Goal: Task Accomplishment & Management: Use online tool/utility

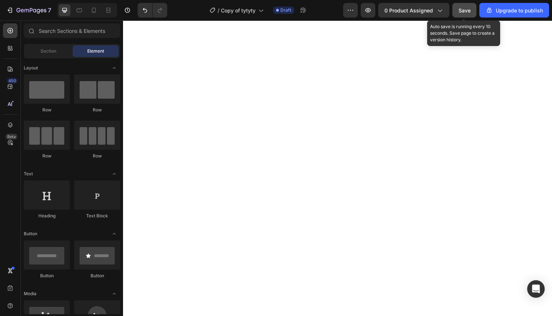
click at [466, 11] on span "Save" at bounding box center [464, 10] width 12 height 6
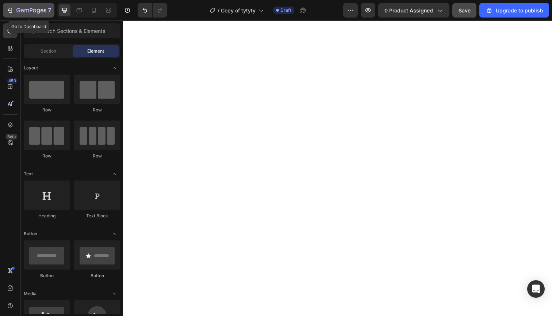
click at [22, 14] on div "7" at bounding box center [33, 10] width 35 height 9
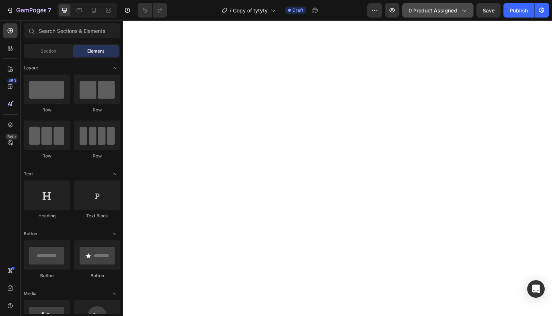
click at [433, 15] on button "0 product assigned" at bounding box center [437, 10] width 71 height 15
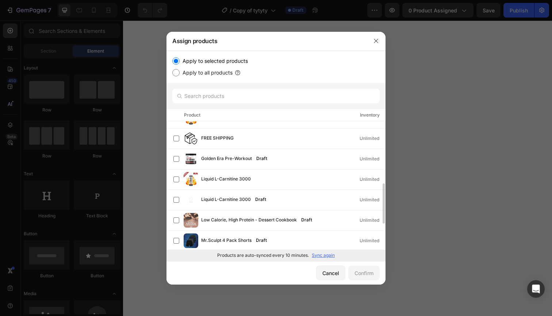
scroll to position [261, 0]
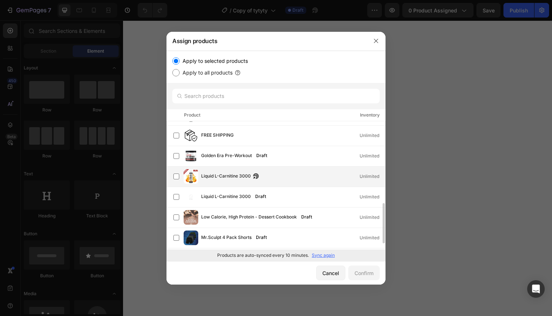
click at [234, 175] on span "Liquid L-Carnitine 3000" at bounding box center [226, 176] width 50 height 8
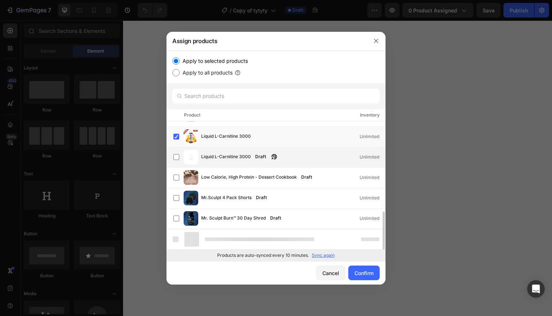
scroll to position [362, 0]
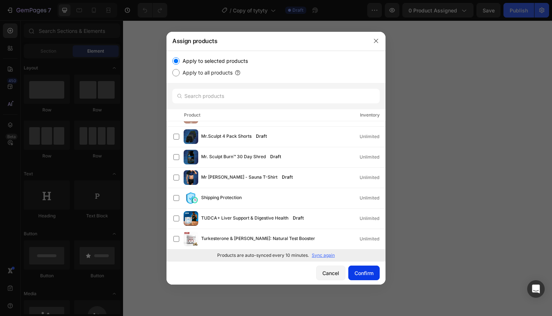
click at [365, 270] on div "Confirm" at bounding box center [363, 273] width 19 height 8
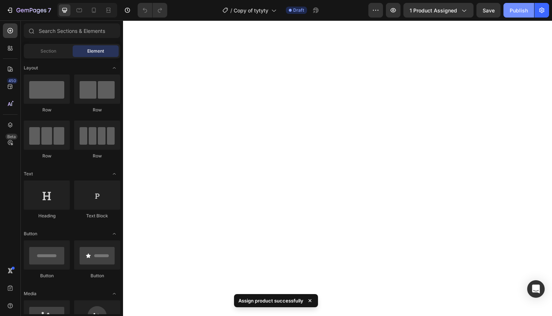
click at [518, 11] on div "Publish" at bounding box center [518, 11] width 18 height 8
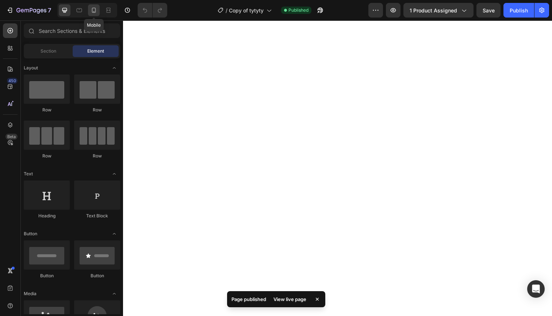
click at [93, 13] on icon at bounding box center [93, 10] width 7 height 7
click at [95, 10] on icon at bounding box center [93, 10] width 7 height 7
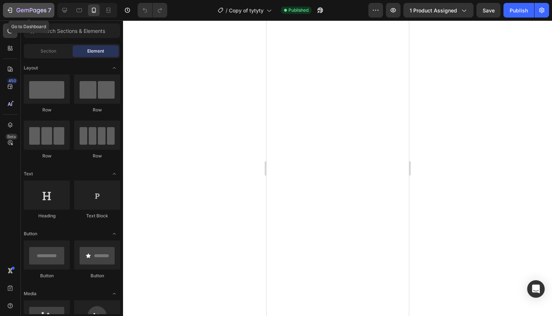
click at [27, 11] on icon "button" at bounding box center [26, 10] width 4 height 3
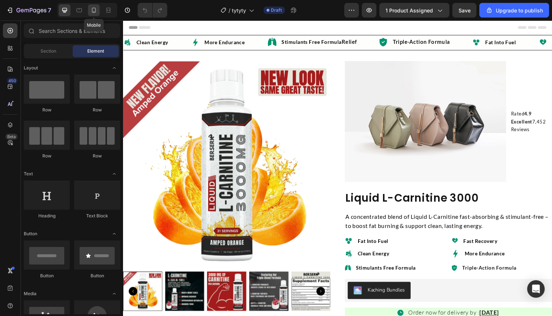
click at [97, 11] on icon at bounding box center [93, 10] width 7 height 7
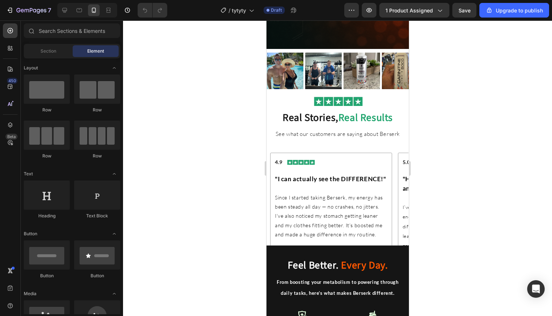
scroll to position [1310, 0]
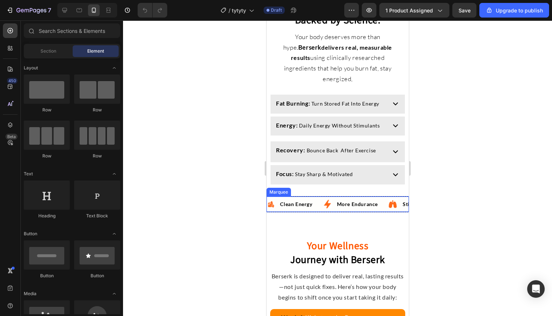
click at [319, 198] on div "Image Clean Energy Text Block Advanced List" at bounding box center [294, 204] width 56 height 12
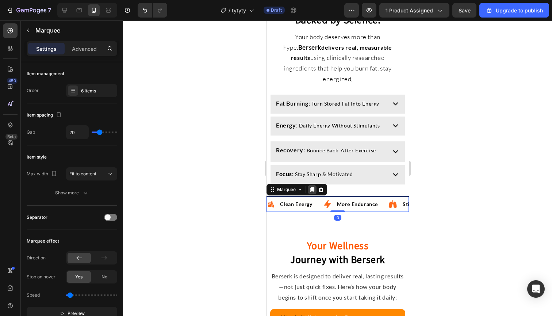
click at [312, 187] on icon at bounding box center [312, 189] width 4 height 5
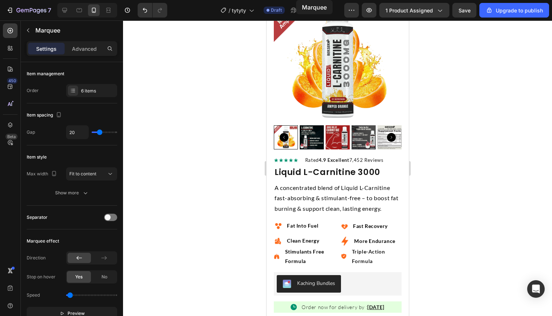
scroll to position [0, 0]
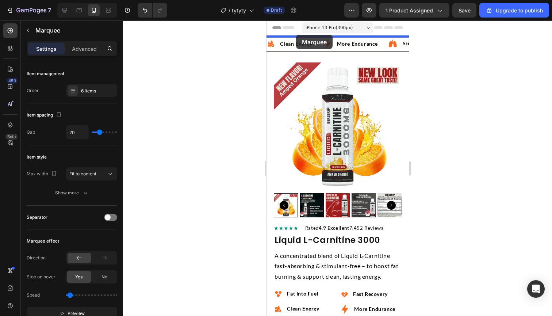
drag, startPoint x: 282, startPoint y: 192, endPoint x: 295, endPoint y: 35, distance: 157.5
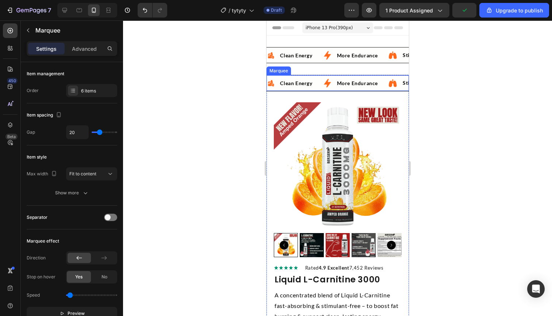
click at [317, 81] on div "Image Clean Energy Text Block Advanced List" at bounding box center [294, 84] width 56 height 12
click at [322, 68] on icon at bounding box center [320, 68] width 5 height 5
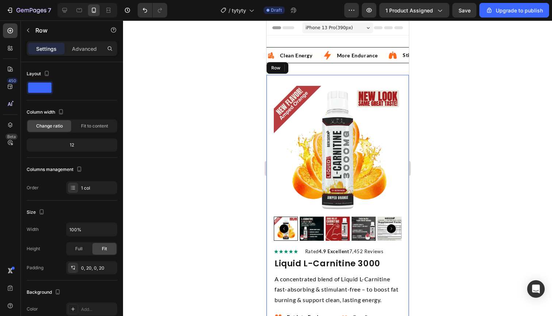
click at [16, 9] on div "7" at bounding box center [28, 10] width 45 height 9
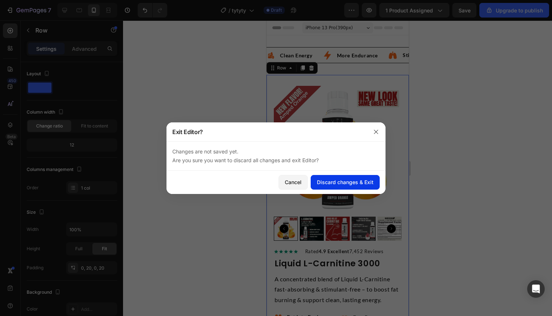
click at [332, 183] on div "Discard changes & Exit" at bounding box center [345, 182] width 57 height 8
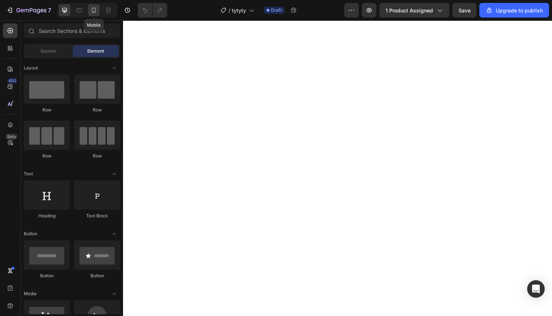
click at [93, 12] on icon at bounding box center [93, 10] width 7 height 7
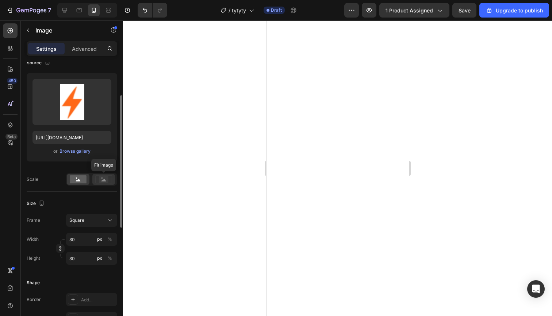
scroll to position [70, 0]
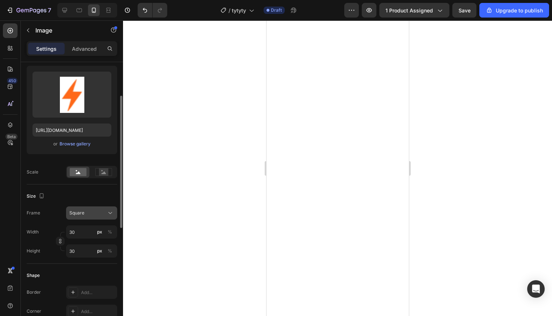
click at [86, 215] on div "Square" at bounding box center [87, 212] width 36 height 7
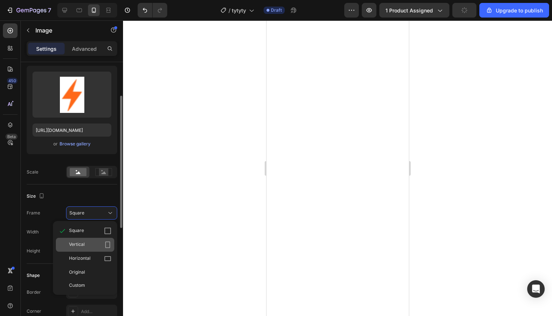
click at [83, 240] on div "Vertical" at bounding box center [85, 244] width 58 height 14
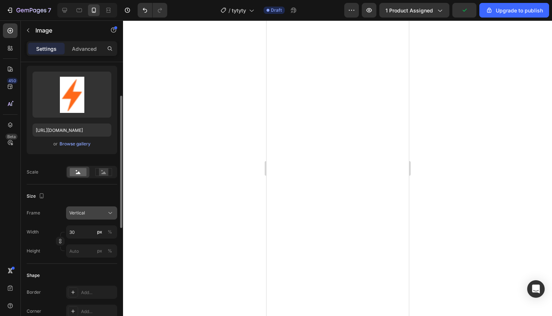
click at [92, 211] on div "Vertical" at bounding box center [87, 212] width 36 height 7
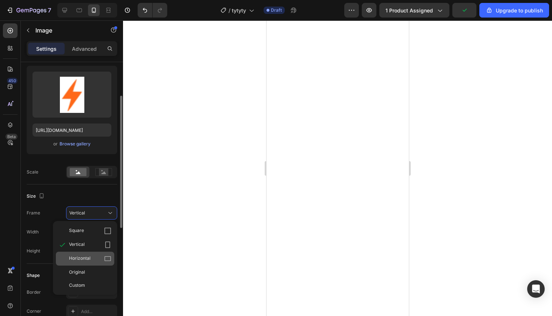
click at [82, 258] on span "Horizontal" at bounding box center [80, 258] width 22 height 7
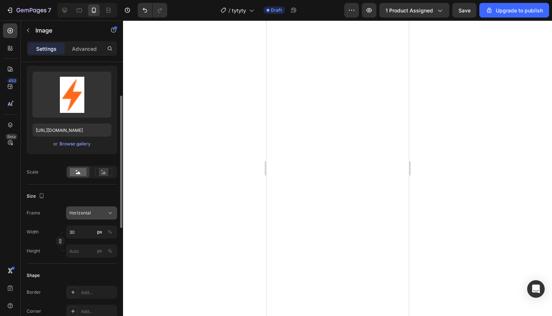
click at [99, 208] on button "Horizontal" at bounding box center [91, 212] width 51 height 13
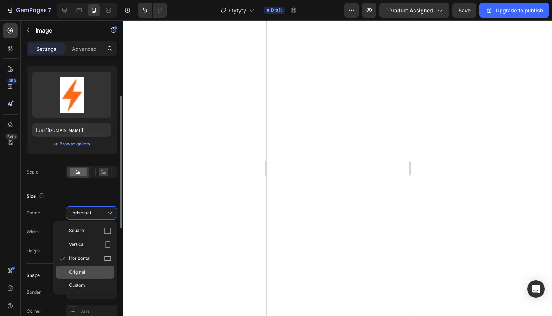
click at [80, 267] on div "Original" at bounding box center [85, 271] width 58 height 13
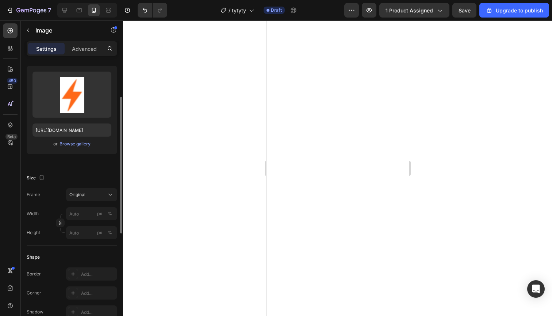
click at [207, 209] on div at bounding box center [337, 167] width 429 height 295
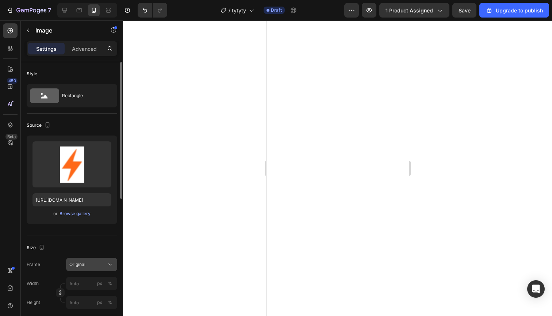
click at [103, 263] on div "Original" at bounding box center [87, 264] width 36 height 7
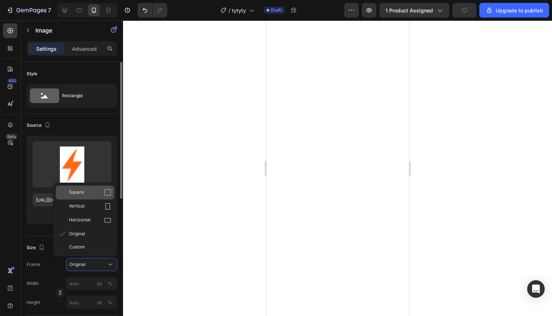
click at [87, 193] on div "Square" at bounding box center [90, 192] width 42 height 7
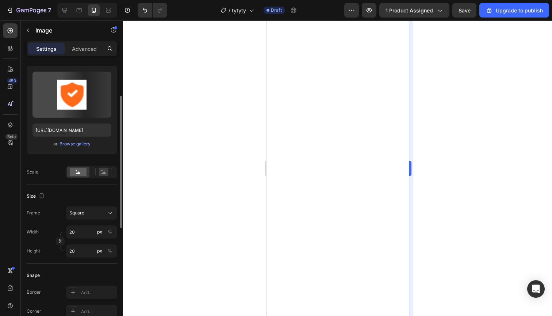
scroll to position [0, 0]
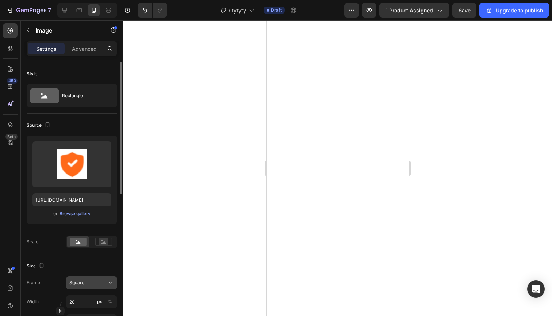
click at [93, 282] on div "Square" at bounding box center [87, 282] width 36 height 7
click at [32, 277] on div "Frame" at bounding box center [33, 282] width 13 height 13
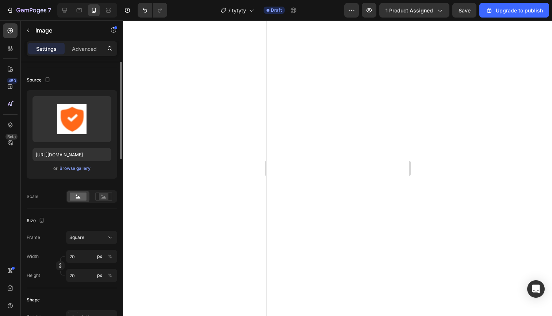
scroll to position [47, 0]
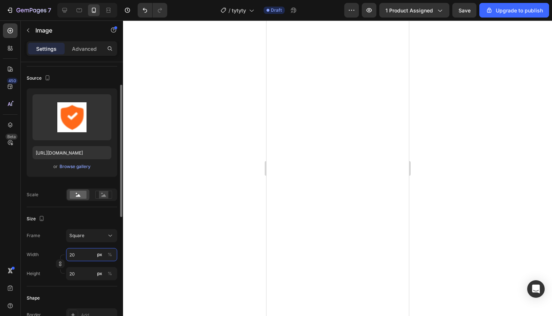
click at [82, 257] on input "20" at bounding box center [91, 254] width 51 height 13
click at [71, 254] on input "20" at bounding box center [91, 254] width 51 height 13
type input "0"
type input "30"
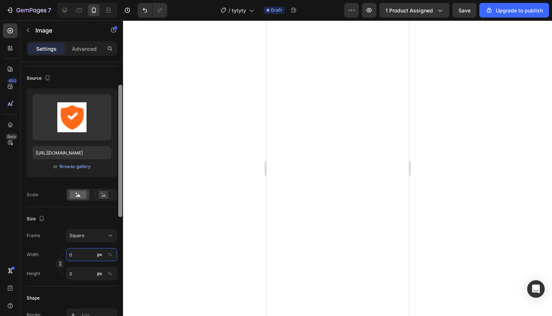
type input "30"
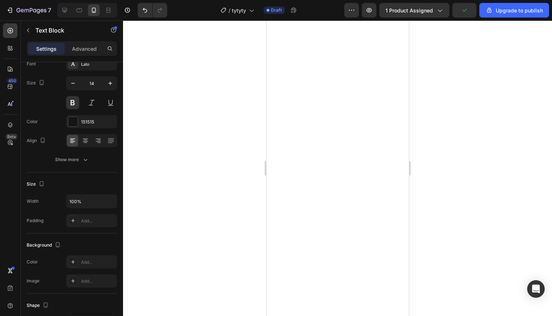
scroll to position [0, 0]
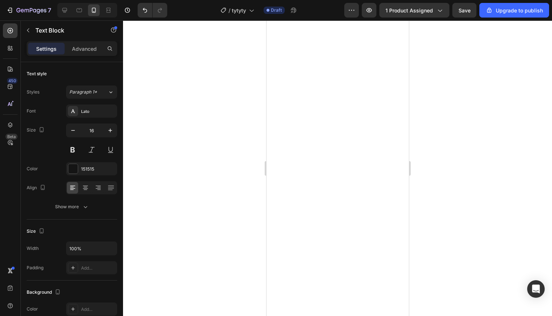
click at [476, 155] on div at bounding box center [337, 167] width 429 height 295
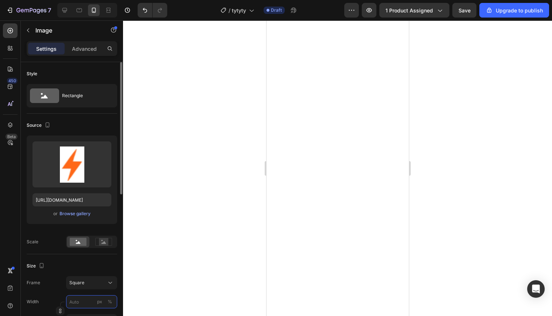
click at [73, 306] on input "px %" at bounding box center [91, 301] width 51 height 13
type input "2"
type input "20"
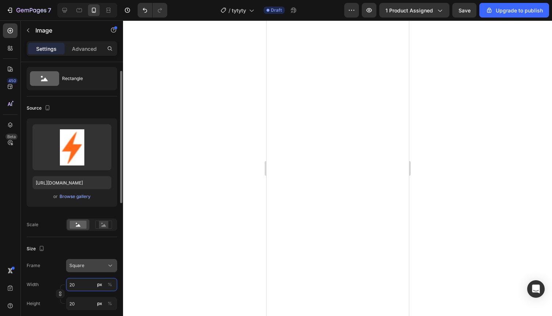
scroll to position [25, 0]
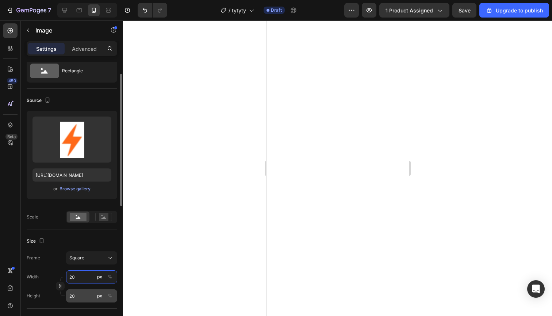
type input "20"
click at [77, 294] on input "20" at bounding box center [91, 295] width 51 height 13
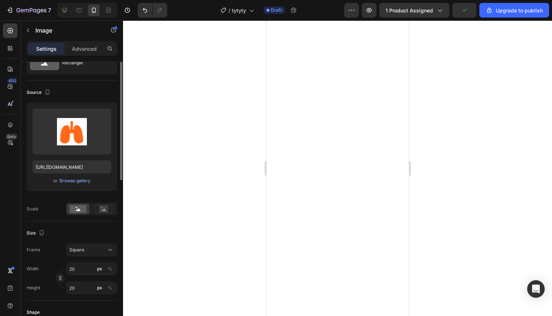
scroll to position [38, 0]
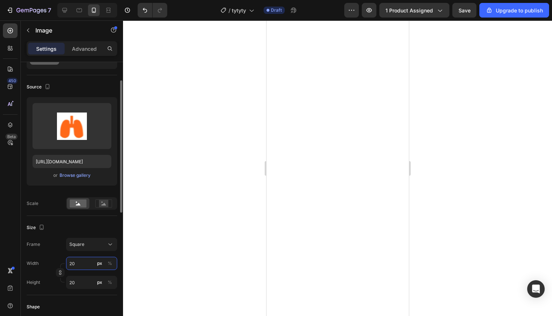
click at [71, 263] on input "20" at bounding box center [91, 262] width 51 height 13
type input "230"
type input "2300"
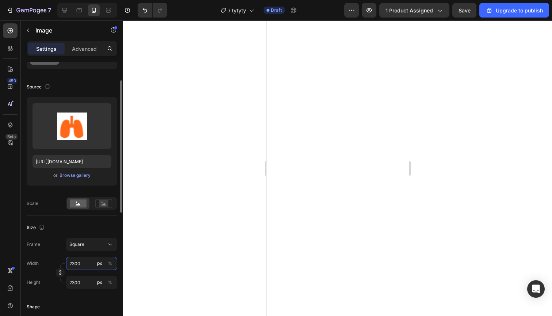
type input "230"
type input "0"
type input "30"
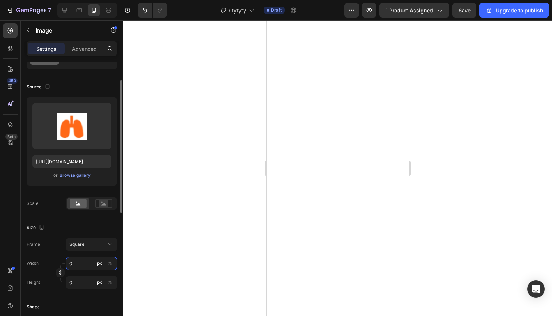
type input "30"
click at [76, 262] on input "25" at bounding box center [91, 262] width 51 height 13
type input "3"
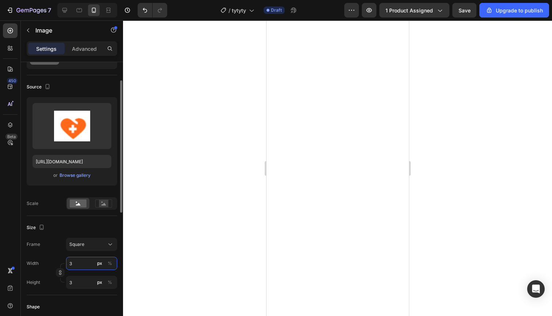
type input "30"
click at [85, 264] on input "20" at bounding box center [91, 262] width 51 height 13
type input "2"
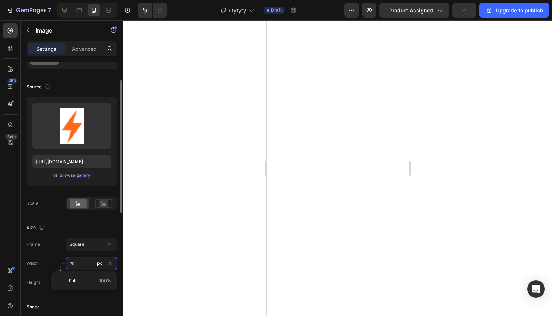
type input "2"
type input "27"
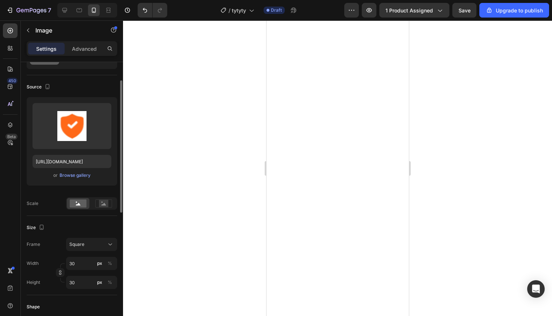
click at [240, 234] on div at bounding box center [337, 167] width 429 height 295
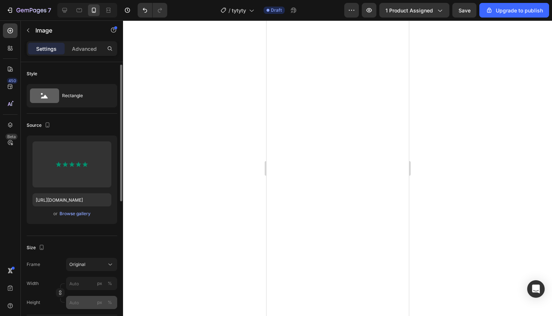
scroll to position [2, 0]
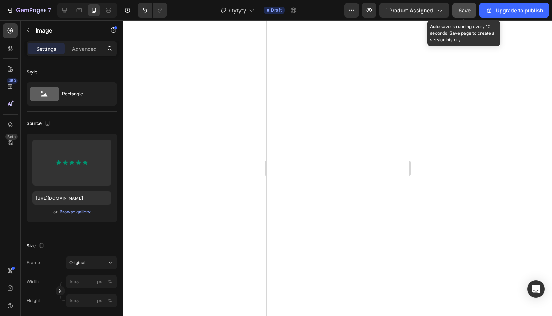
click at [465, 16] on button "Save" at bounding box center [464, 10] width 24 height 15
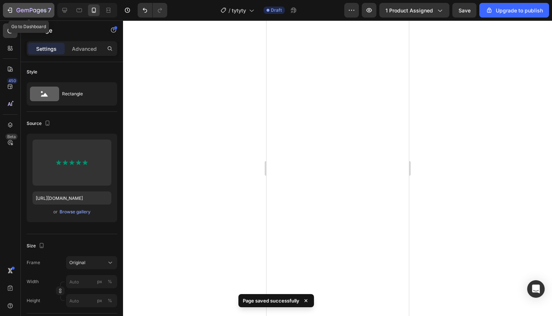
click at [32, 12] on icon "button" at bounding box center [31, 11] width 30 height 6
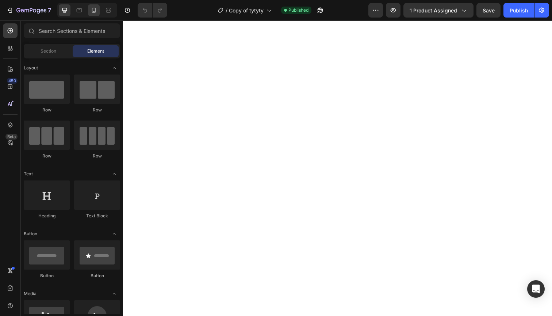
click at [92, 12] on icon at bounding box center [94, 10] width 4 height 5
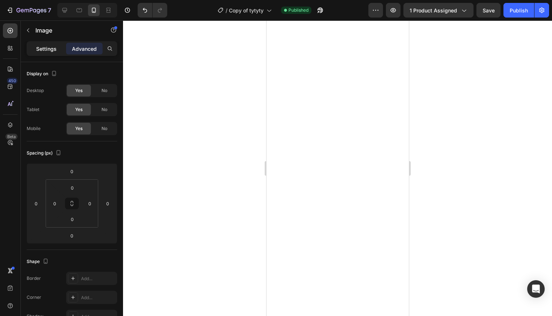
click at [55, 48] on p "Settings" at bounding box center [46, 49] width 20 height 8
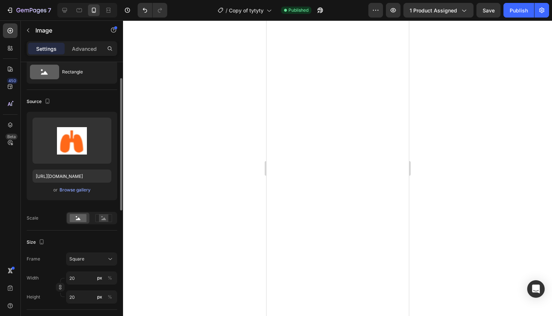
scroll to position [52, 0]
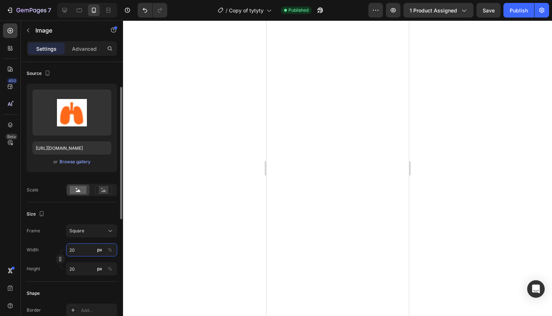
click at [79, 248] on input "20" at bounding box center [91, 249] width 51 height 13
type input "3"
type input "30"
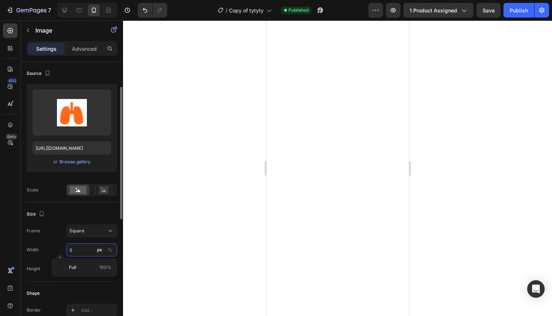
type input "30"
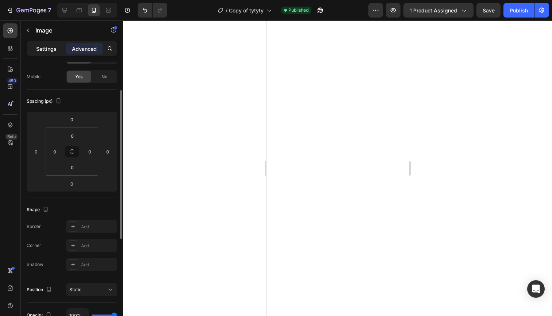
drag, startPoint x: 47, startPoint y: 45, endPoint x: 48, endPoint y: 56, distance: 10.6
click at [47, 45] on p "Settings" at bounding box center [46, 49] width 20 height 8
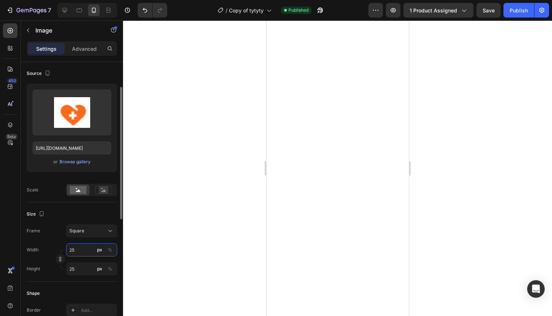
click at [81, 249] on input "25" at bounding box center [91, 249] width 51 height 13
type input "3"
type input "30"
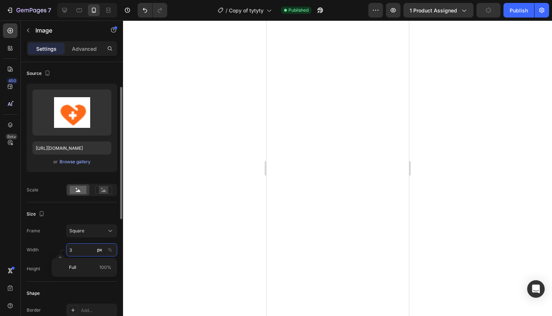
type input "30"
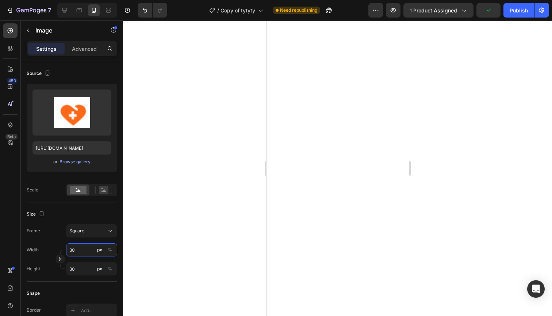
type input "30"
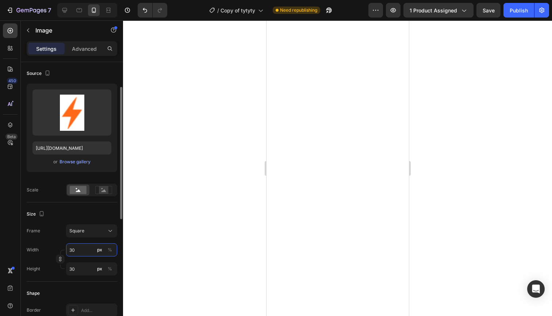
click at [70, 249] on input "30" at bounding box center [91, 249] width 51 height 13
type input "2"
type input "27"
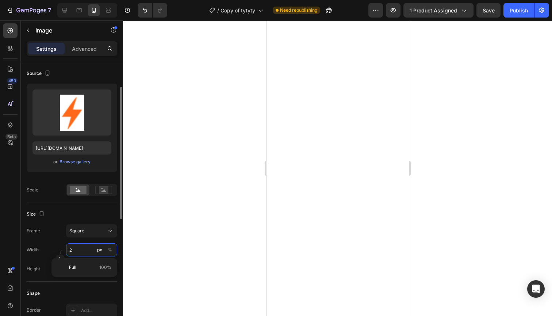
type input "27"
click at [84, 246] on input "20" at bounding box center [91, 249] width 51 height 13
type input "3"
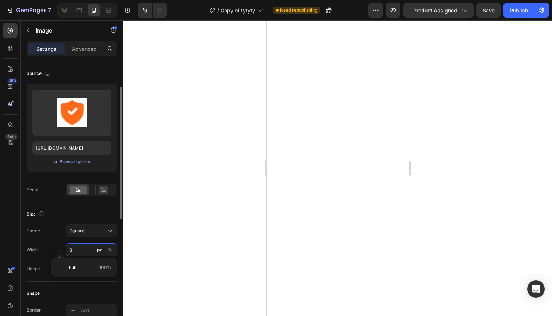
type input "30"
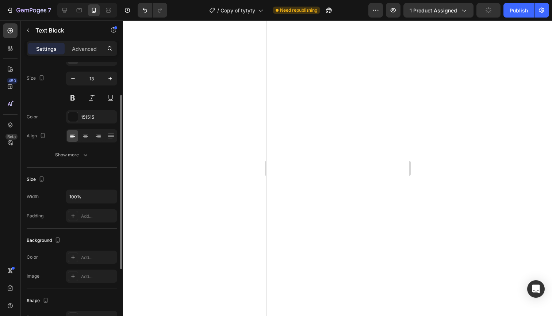
scroll to position [0, 0]
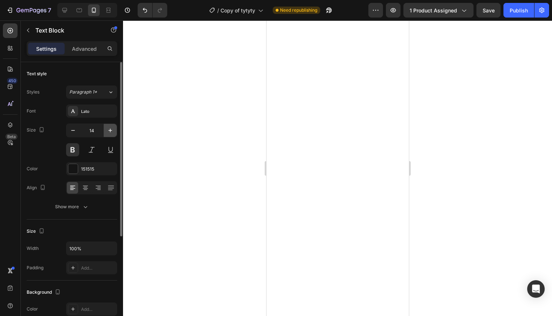
click at [107, 128] on icon "button" at bounding box center [110, 130] width 7 height 7
type input "15"
click at [464, 172] on div at bounding box center [337, 167] width 429 height 295
click at [87, 53] on div "Advanced" at bounding box center [84, 49] width 36 height 12
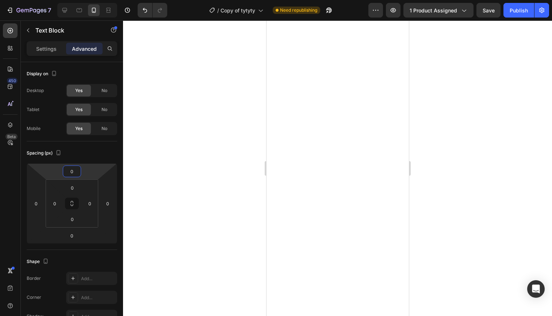
type input "2"
click at [87, 0] on html "7 / Copy of tytyty Need republishing Preview 1 product assigned Save Publish 45…" at bounding box center [276, 0] width 552 height 0
click at [223, 181] on div at bounding box center [337, 167] width 429 height 295
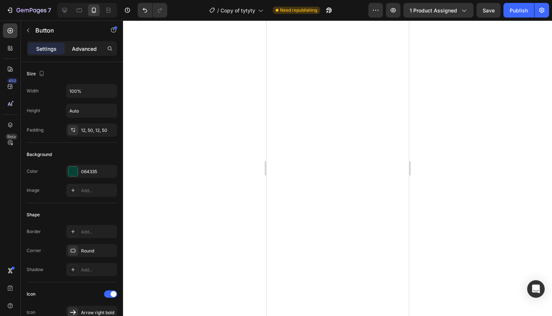
click at [77, 51] on p "Advanced" at bounding box center [84, 49] width 25 height 8
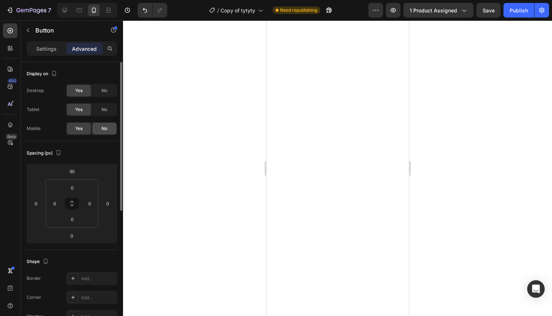
click at [107, 127] on span "No" at bounding box center [104, 128] width 6 height 7
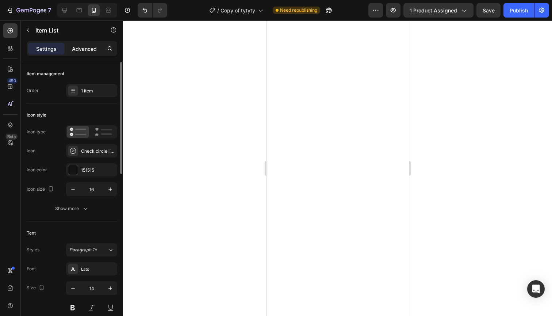
click at [89, 51] on p "Advanced" at bounding box center [84, 49] width 25 height 8
type input "100%"
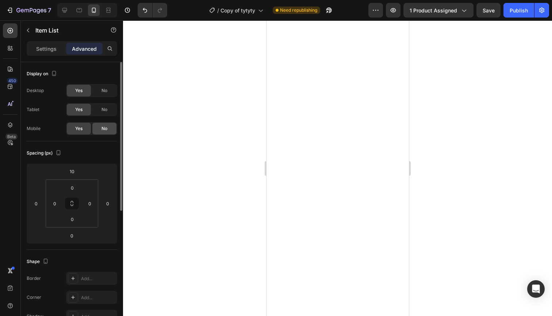
click at [98, 127] on div "No" at bounding box center [104, 129] width 24 height 12
click at [219, 191] on div at bounding box center [337, 167] width 429 height 295
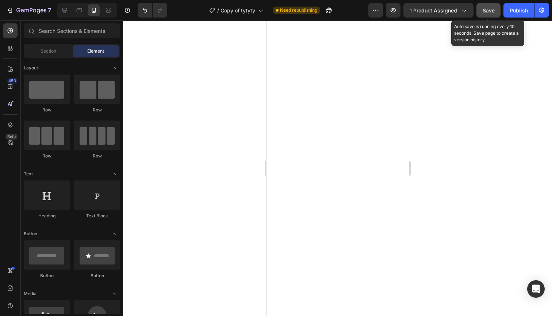
click at [490, 13] on div "Save" at bounding box center [488, 11] width 12 height 8
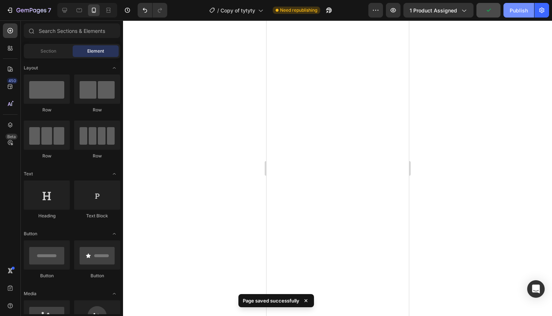
click at [531, 15] on button "Publish" at bounding box center [518, 10] width 31 height 15
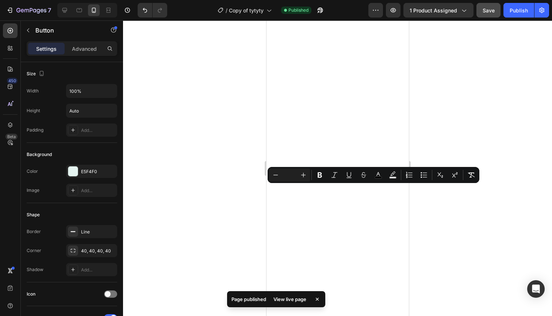
click at [290, 173] on input "Editor contextual toolbar" at bounding box center [289, 174] width 15 height 9
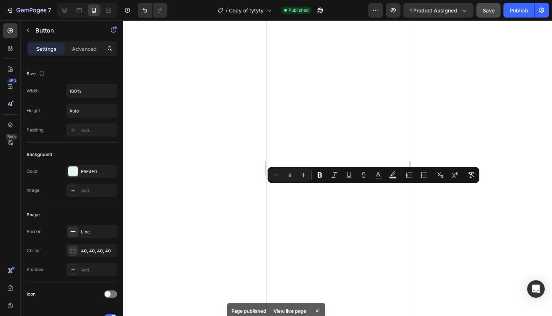
type input "9"
click at [305, 167] on div "Minus 9 Plus Bold Italic Underline Strikethrough color Text Background Color Nu…" at bounding box center [373, 175] width 212 height 16
click at [492, 149] on div at bounding box center [337, 167] width 429 height 295
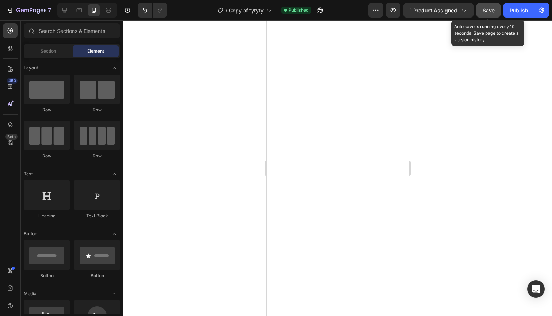
click at [483, 12] on span "Save" at bounding box center [488, 10] width 12 height 6
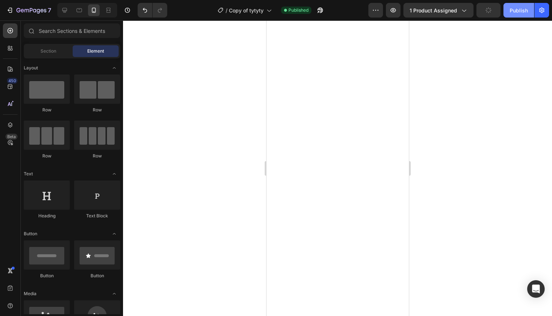
click at [518, 9] on div "Publish" at bounding box center [518, 11] width 18 height 8
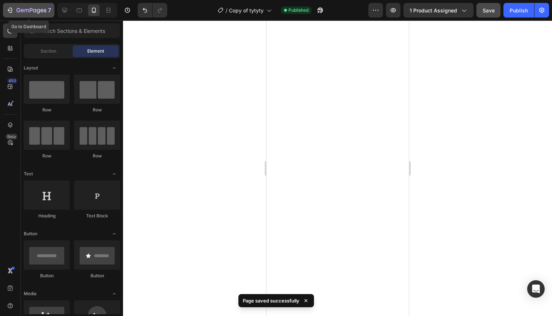
click at [13, 6] on div "7" at bounding box center [28, 10] width 45 height 9
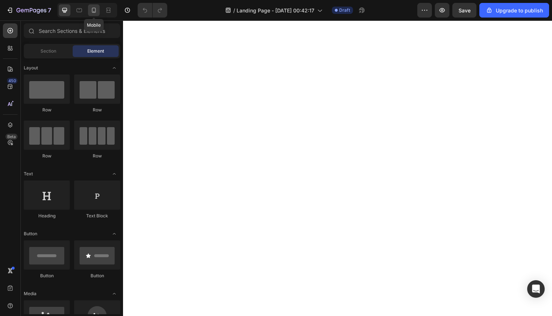
click at [91, 13] on icon at bounding box center [93, 10] width 7 height 7
click at [239, 52] on div at bounding box center [337, 167] width 429 height 295
click at [20, 10] on icon "button" at bounding box center [18, 10] width 4 height 4
